Goal: Check status: Check status

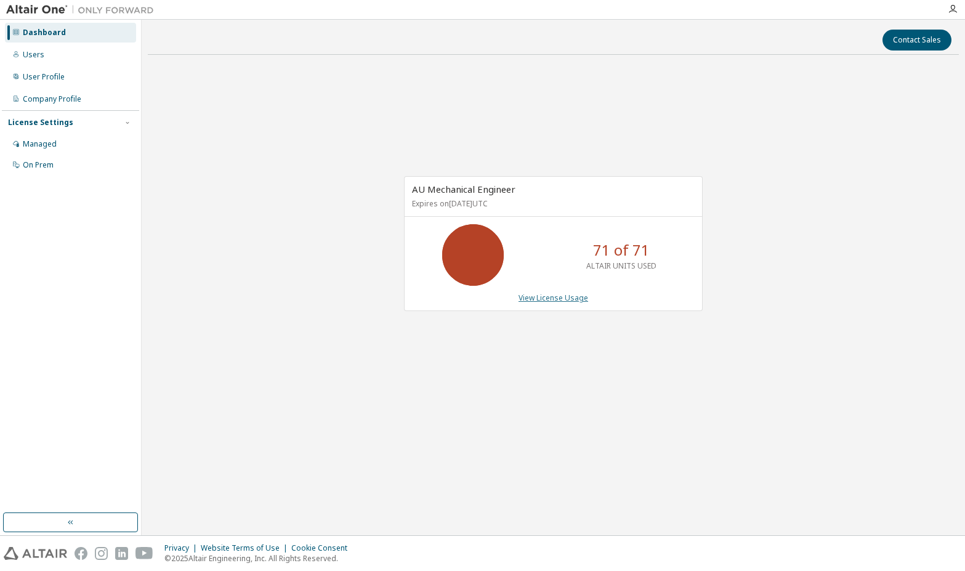
click at [562, 300] on link "View License Usage" at bounding box center [553, 297] width 70 height 10
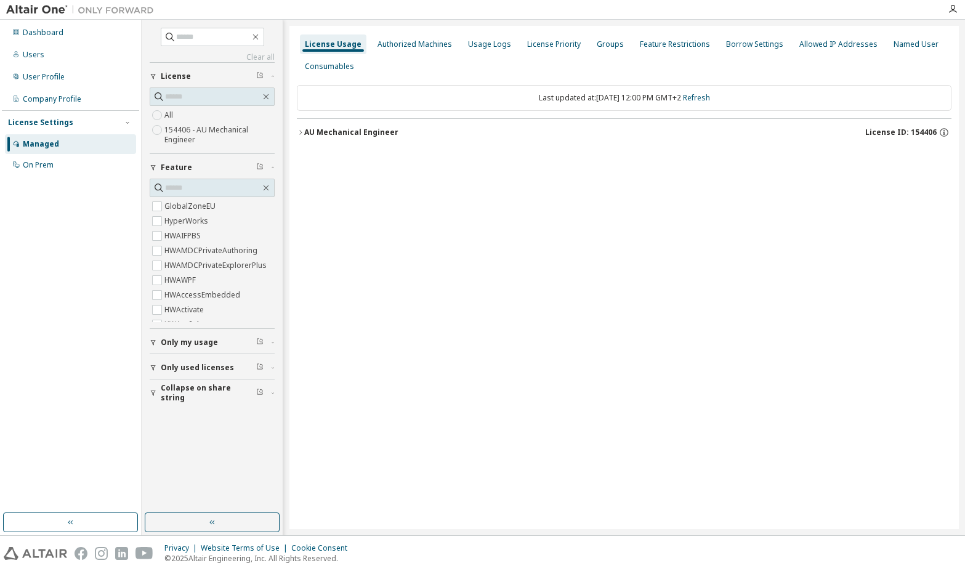
click at [302, 134] on icon "button" at bounding box center [300, 132] width 7 height 7
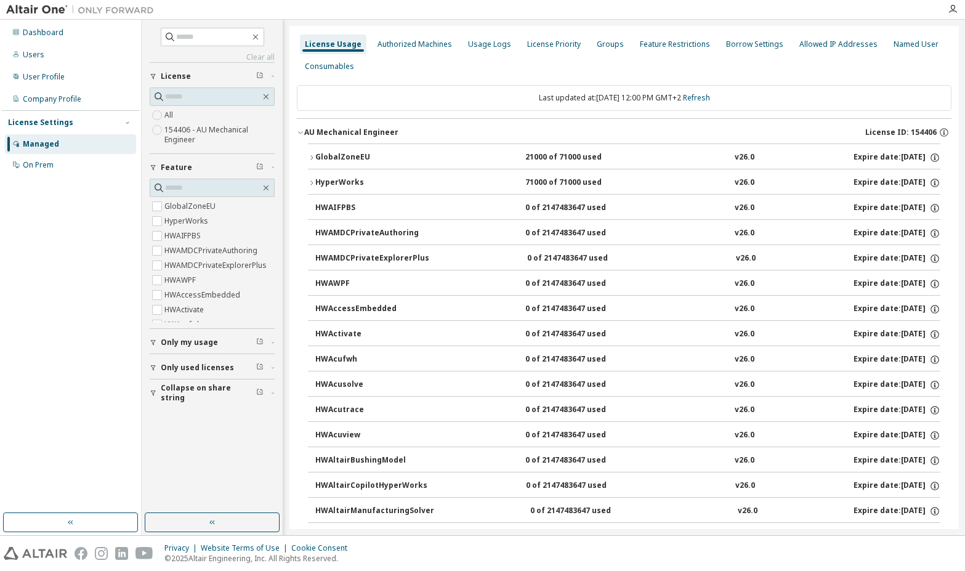
click at [311, 183] on icon "button" at bounding box center [311, 182] width 7 height 7
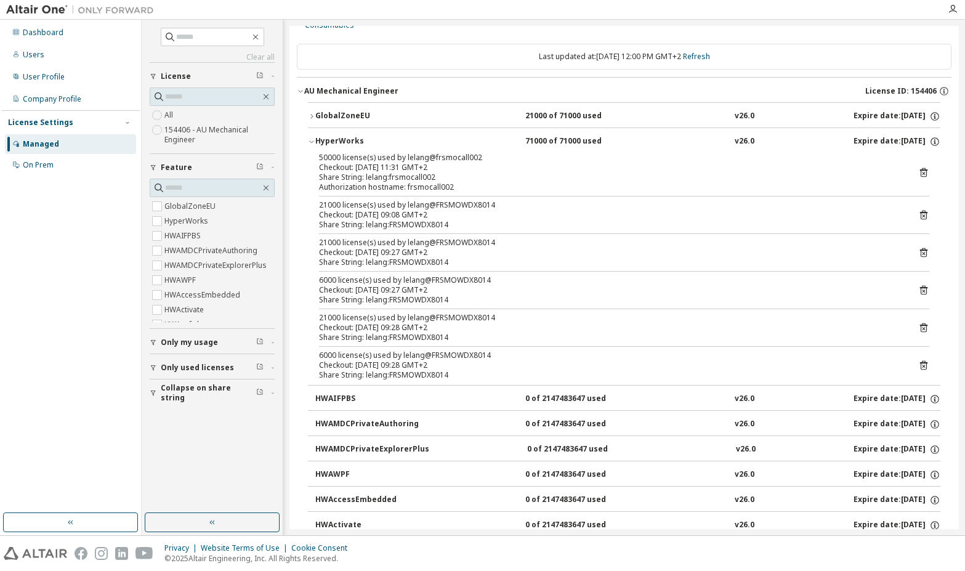
scroll to position [62, 0]
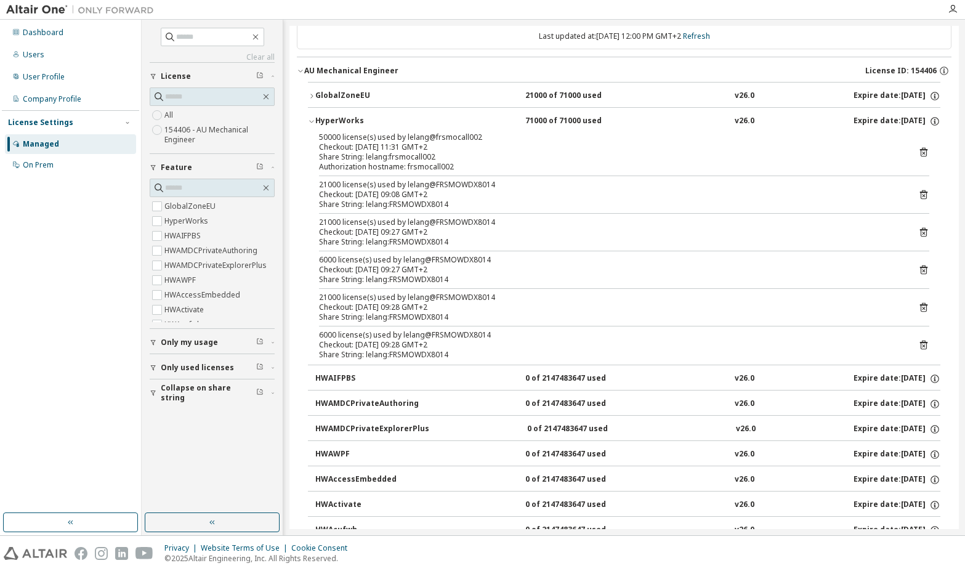
click at [462, 150] on div "Checkout: [DATE] 11:31 GMT+2" at bounding box center [609, 147] width 580 height 10
click at [918, 154] on icon at bounding box center [923, 151] width 11 height 11
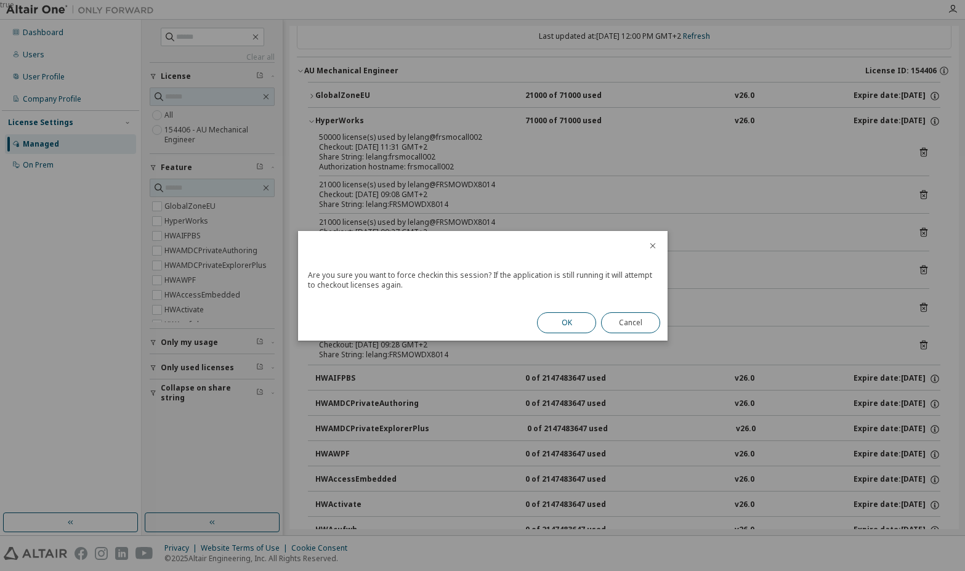
click at [561, 323] on button "OK" at bounding box center [566, 322] width 59 height 21
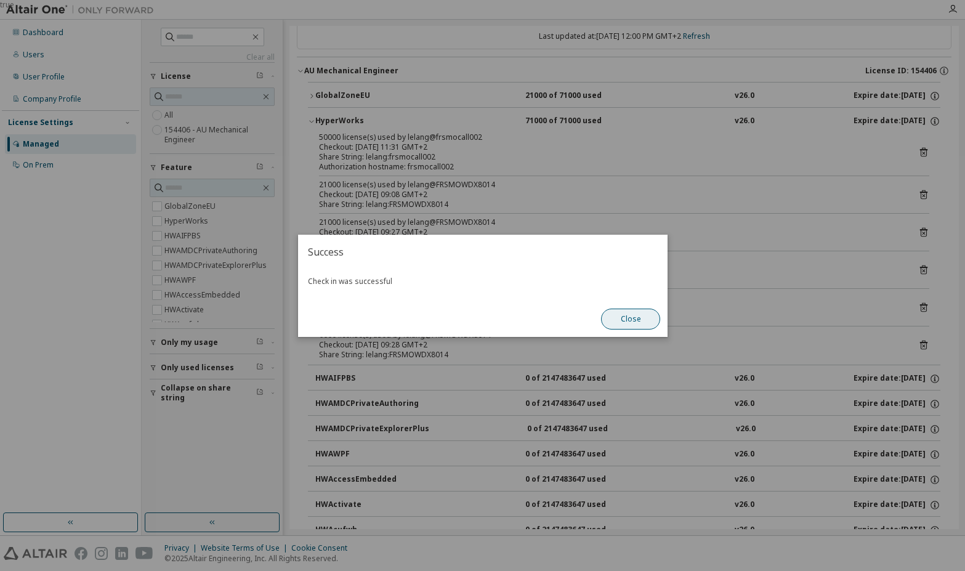
click at [629, 319] on button "Close" at bounding box center [630, 318] width 59 height 21
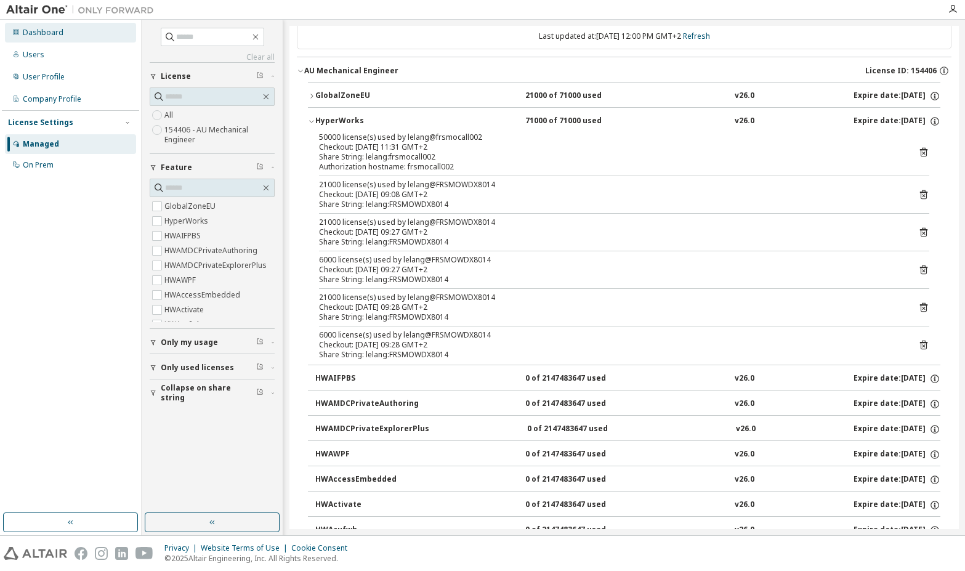
click at [67, 38] on div "Dashboard" at bounding box center [70, 33] width 131 height 20
